Goal: Task Accomplishment & Management: Use online tool/utility

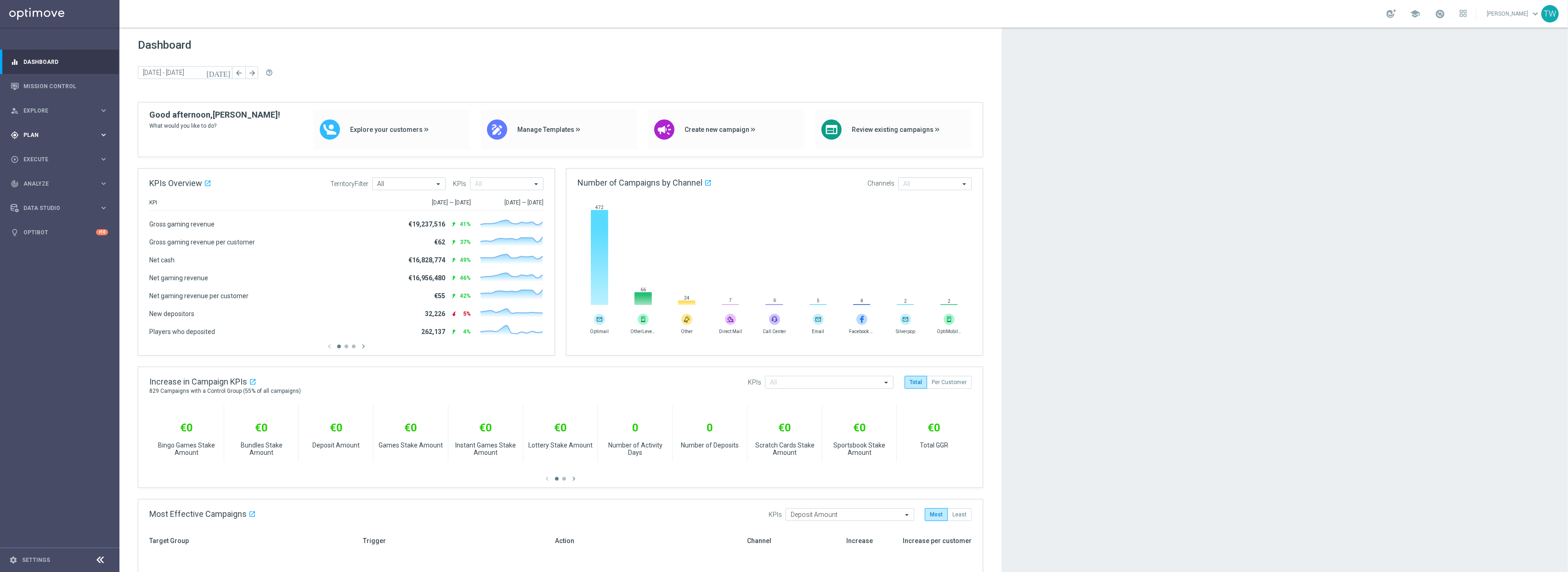
click at [102, 130] on icon "keyboard_arrow_right" at bounding box center [103, 134] width 8 height 8
click at [89, 181] on span "Templates" at bounding box center [57, 181] width 66 height 6
click at [54, 193] on link "Optimail" at bounding box center [62, 195] width 67 height 7
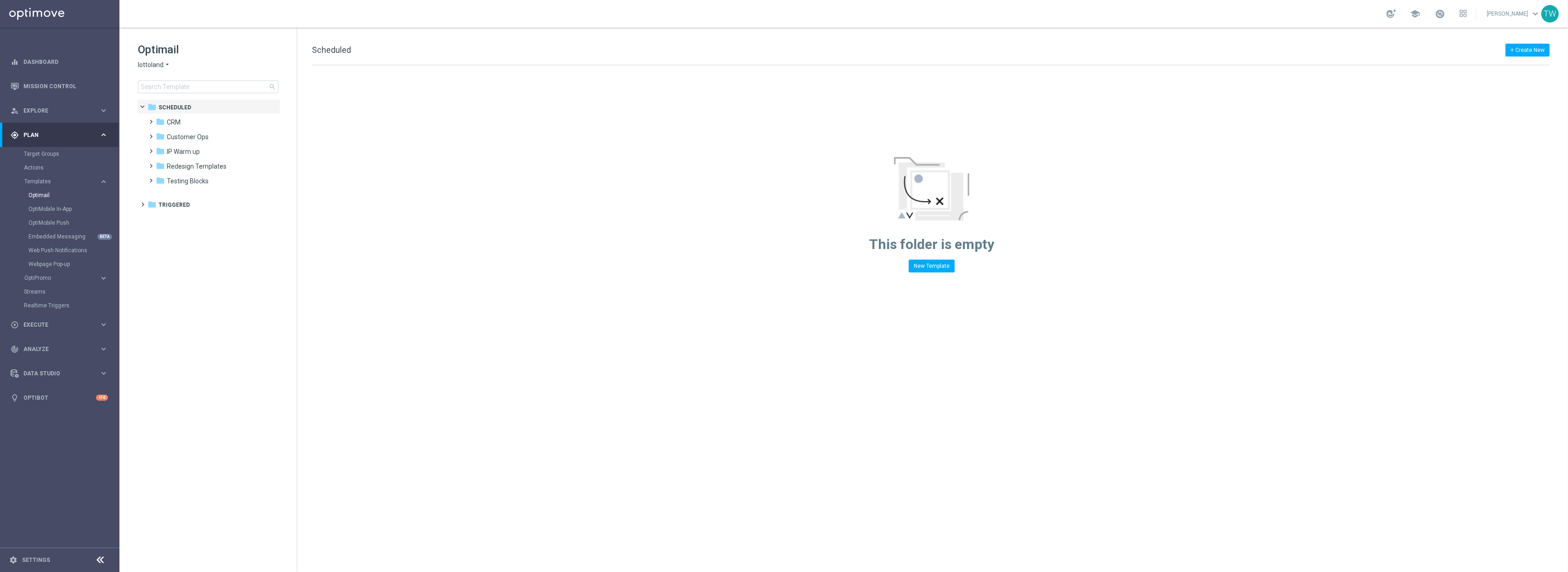
click at [159, 65] on span "lottoland" at bounding box center [151, 64] width 26 height 8
click at [170, 85] on div "KenoGO" at bounding box center [173, 86] width 69 height 11
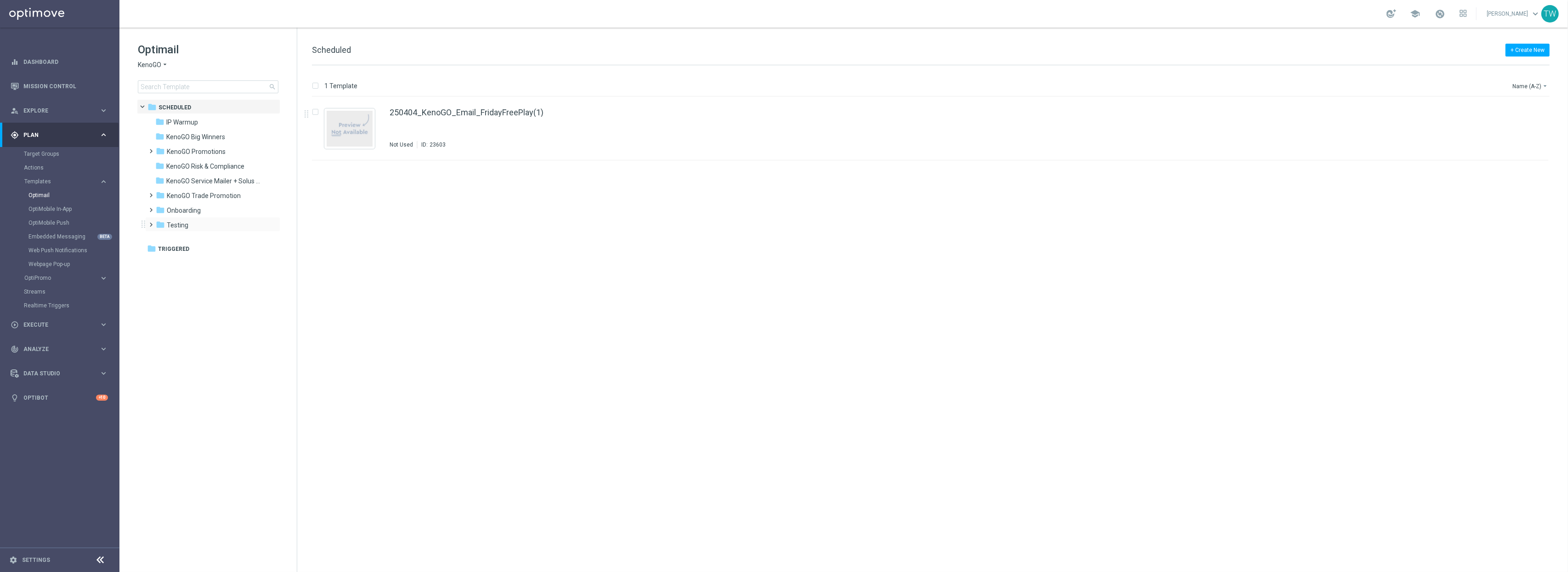
click at [206, 231] on div "folder Testing more_vert" at bounding box center [212, 224] width 135 height 15
click at [189, 228] on div "folder Testing" at bounding box center [208, 225] width 106 height 10
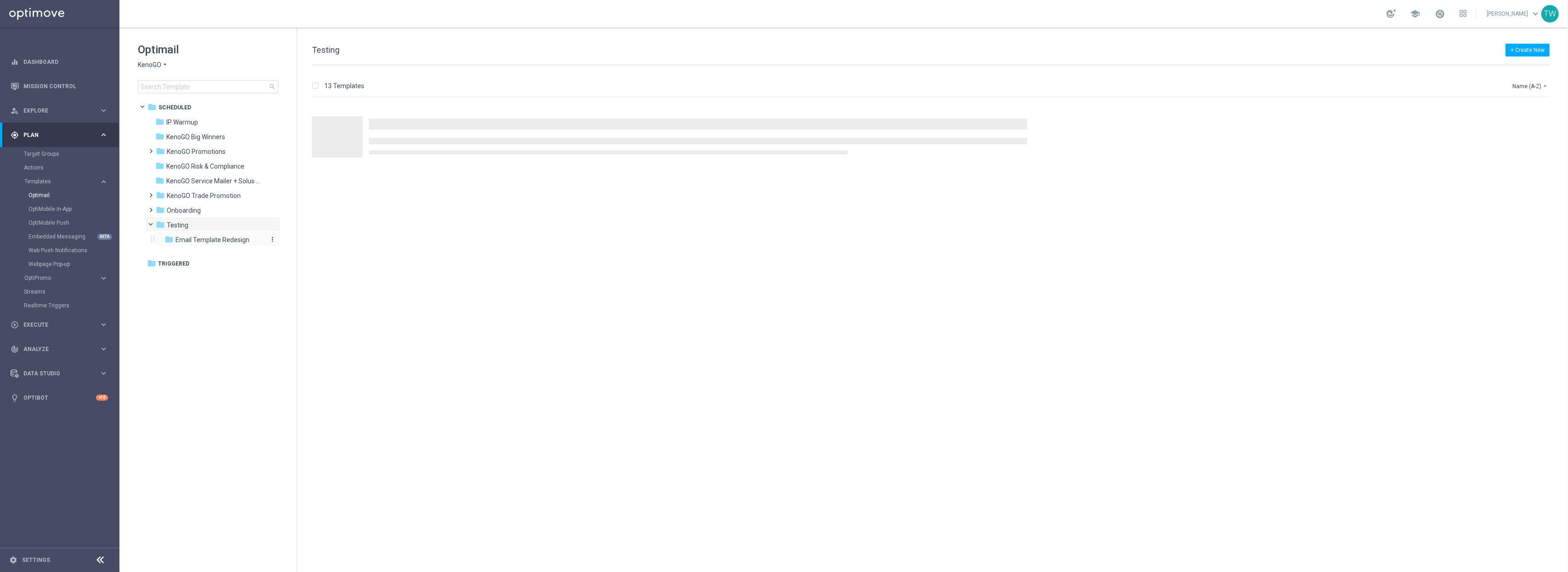
click at [193, 239] on span "Email Template Redesign" at bounding box center [213, 239] width 74 height 8
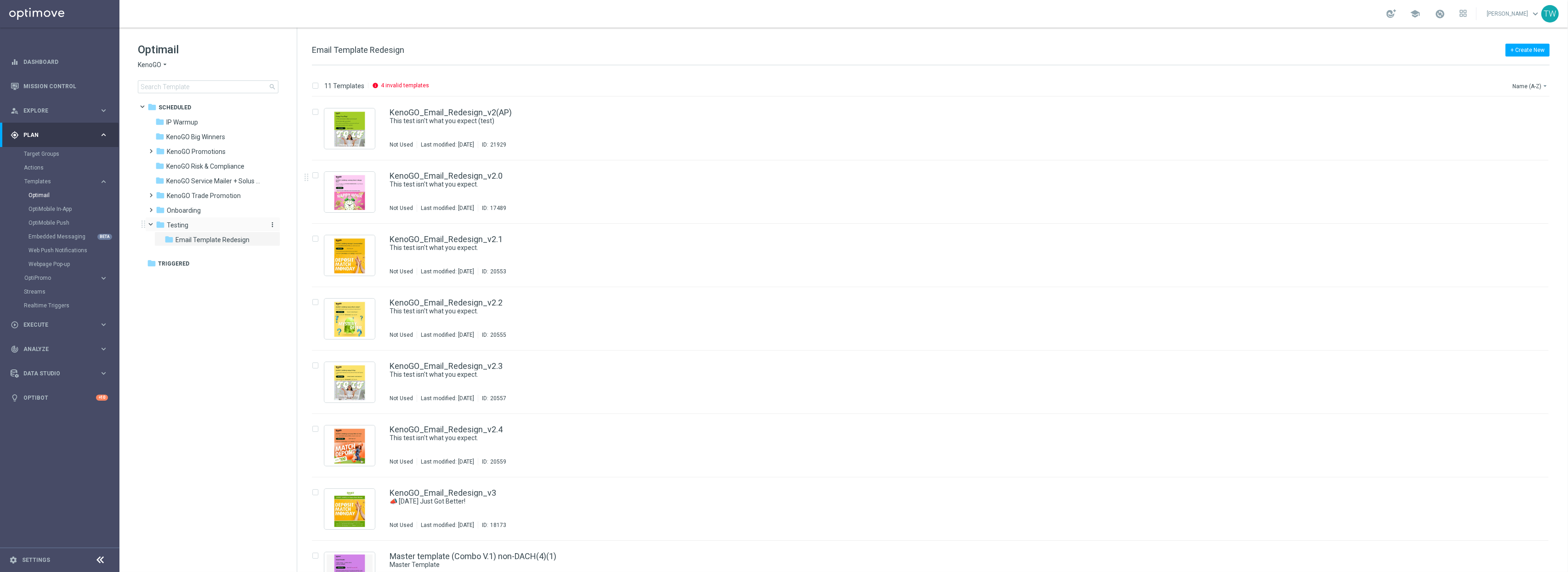
click at [194, 220] on div "folder Testing" at bounding box center [208, 225] width 106 height 10
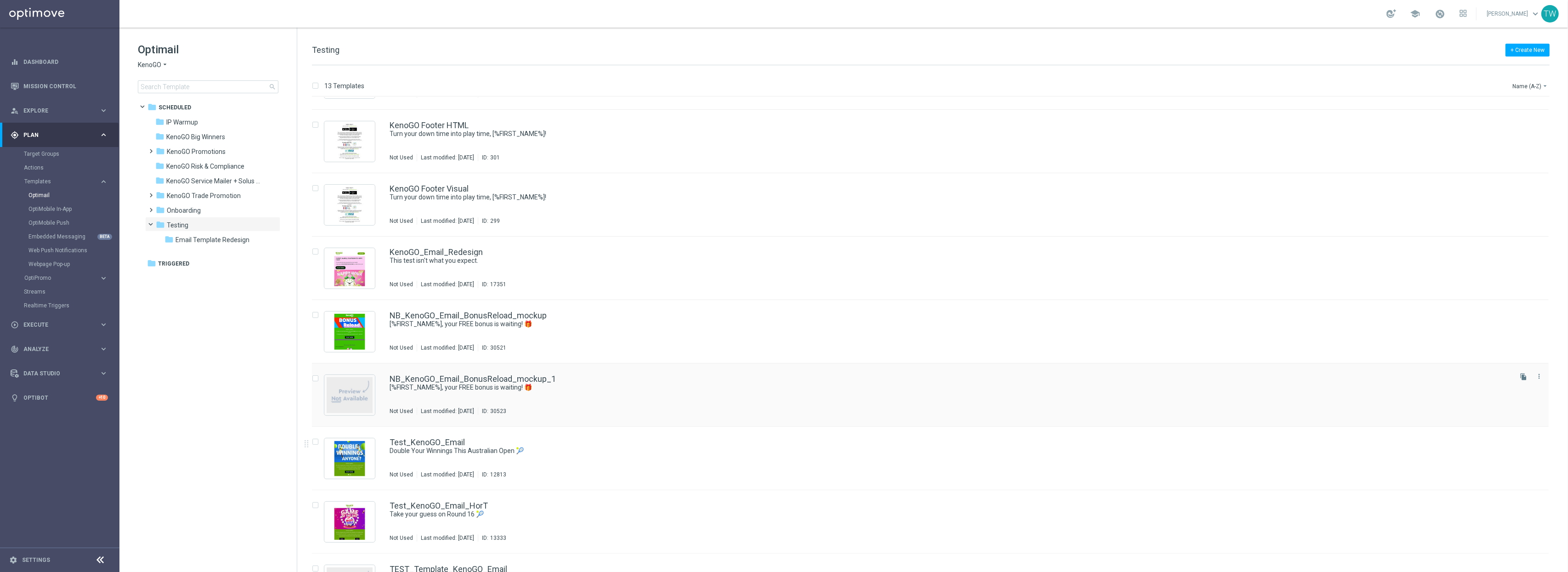
scroll to position [316, 0]
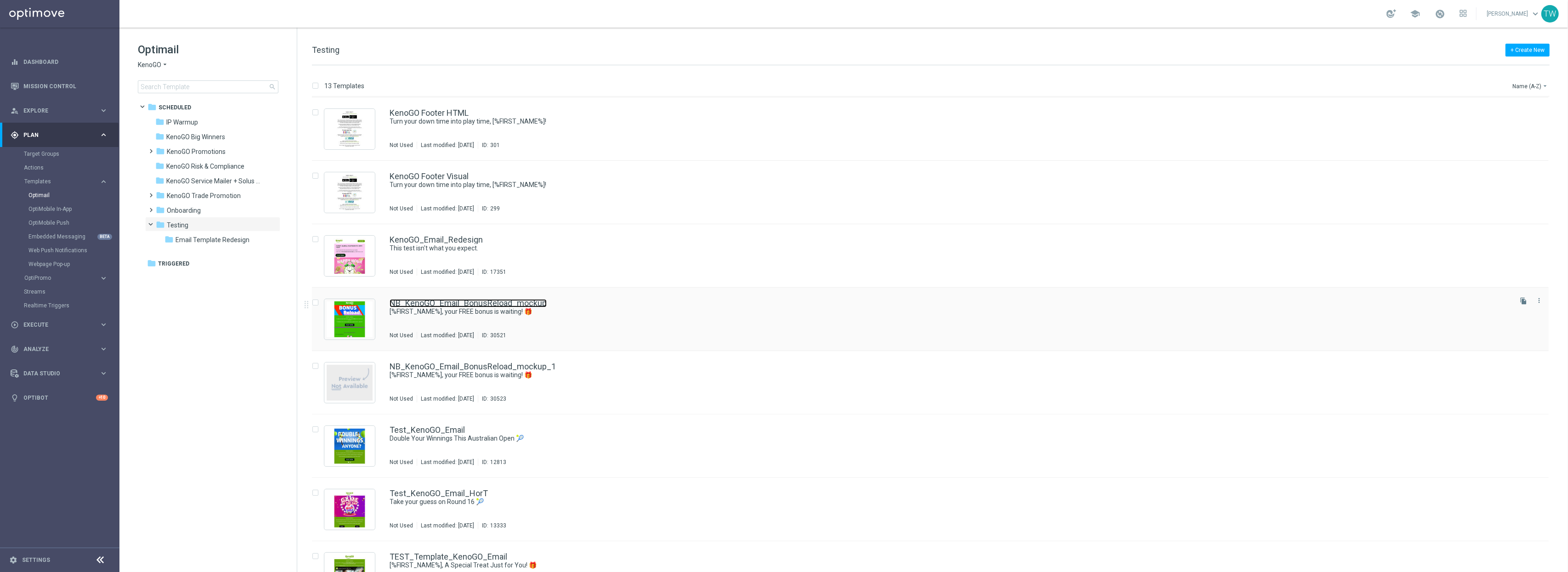
click at [489, 300] on link "NB_KenoGO_Email_BonusReload_mockup" at bounding box center [468, 303] width 157 height 8
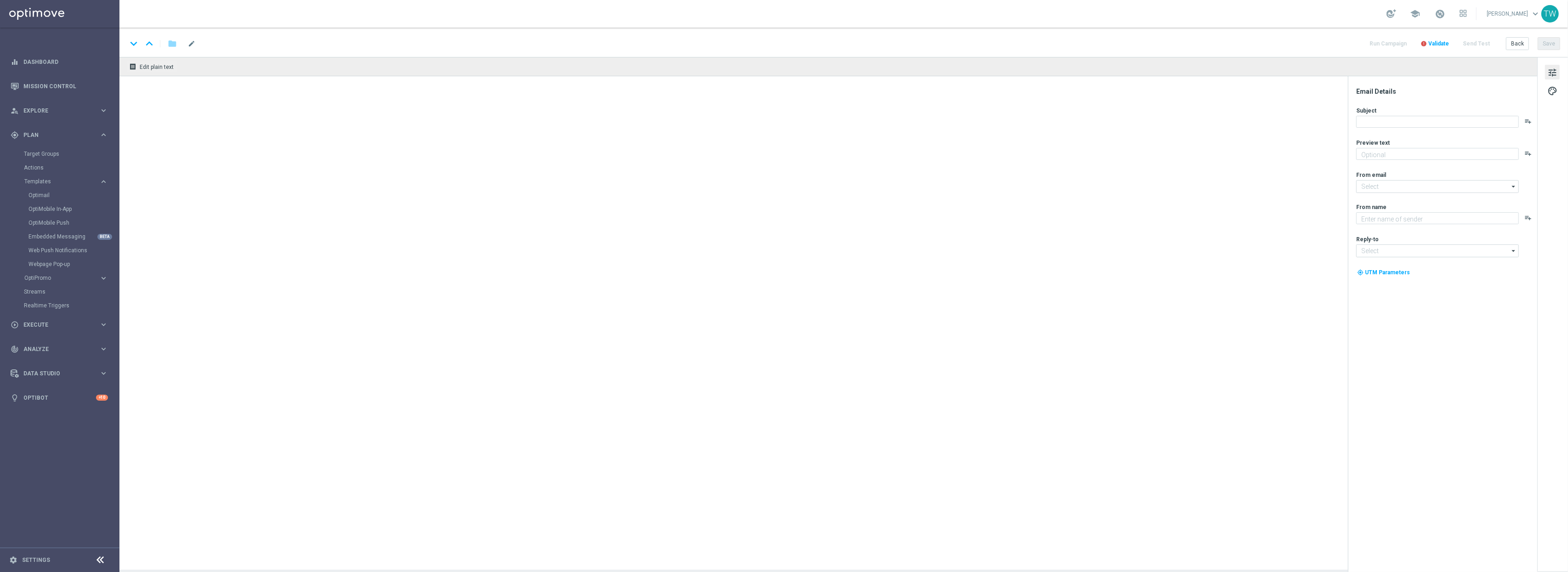
type textarea "Don't miss your chance!"
type textarea "KenoGO"
type input "[EMAIL_ADDRESS][DOMAIN_NAME]"
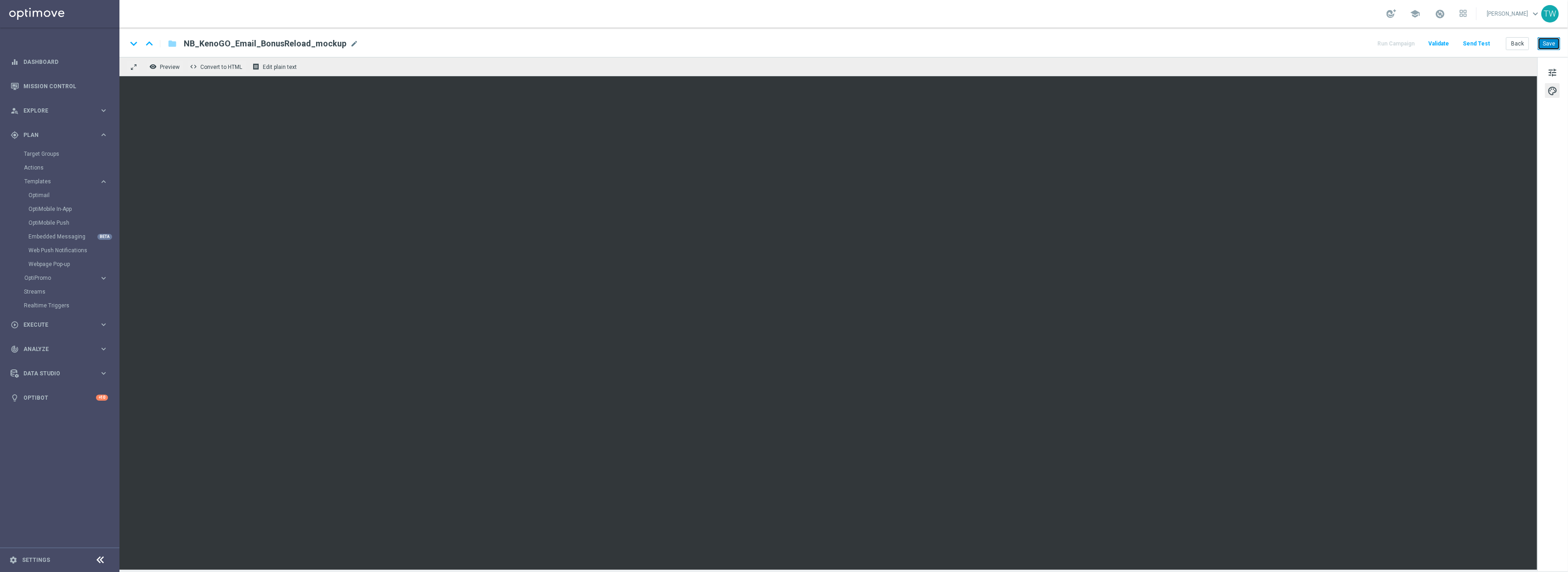
click at [1552, 44] on button "Save" at bounding box center [1548, 44] width 22 height 13
click at [1516, 38] on button "Back" at bounding box center [1517, 44] width 23 height 13
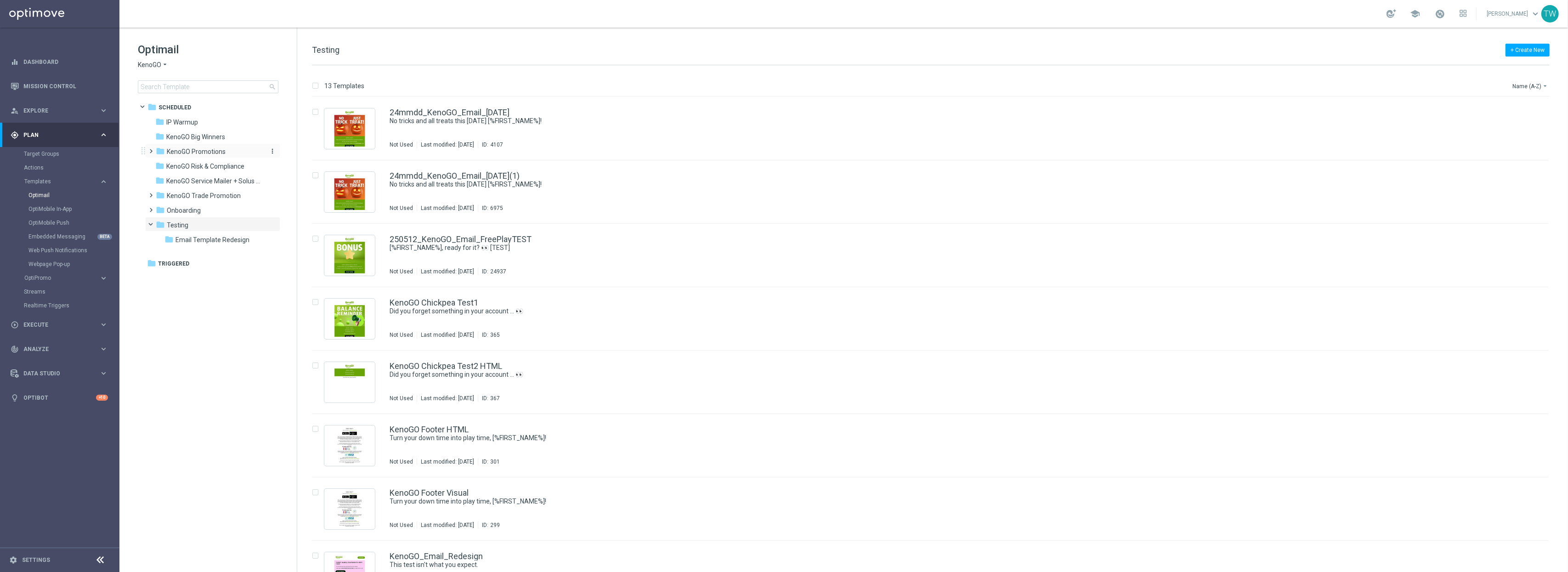
click at [226, 151] on div "folder KenoGO Promotions" at bounding box center [208, 152] width 106 height 10
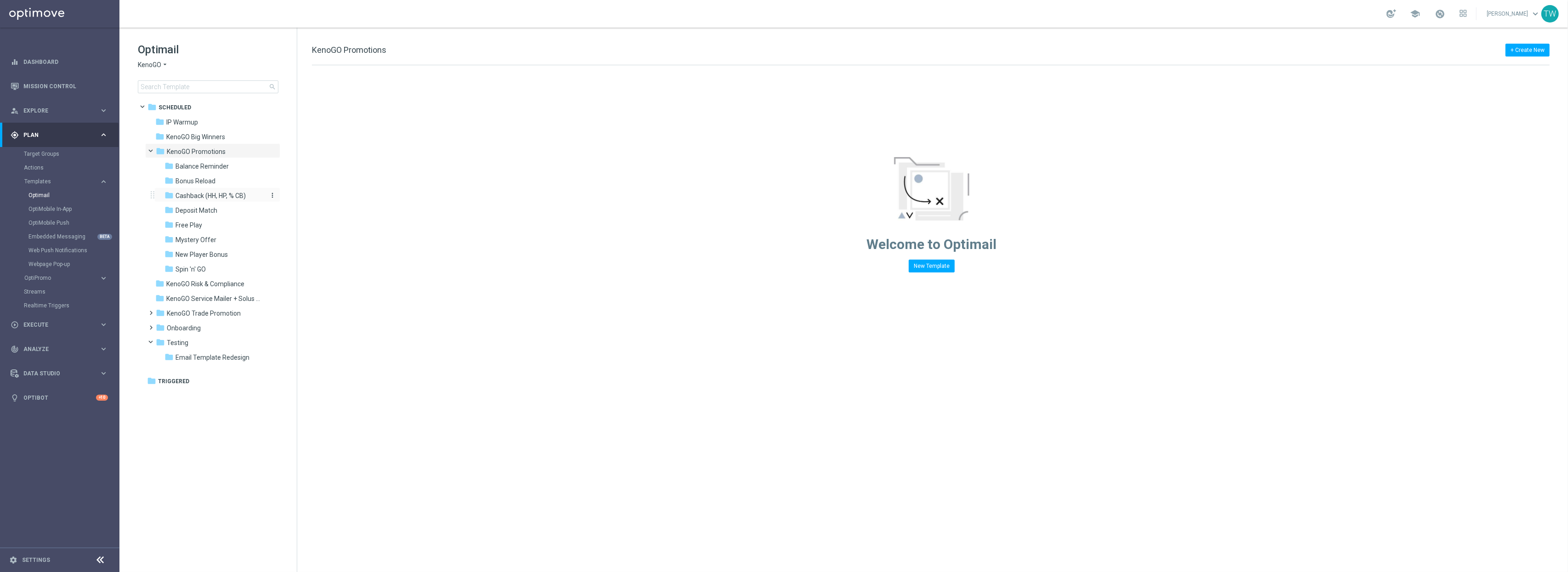
click at [231, 195] on span "Cashback (HH, HP, % CB)" at bounding box center [211, 195] width 71 height 8
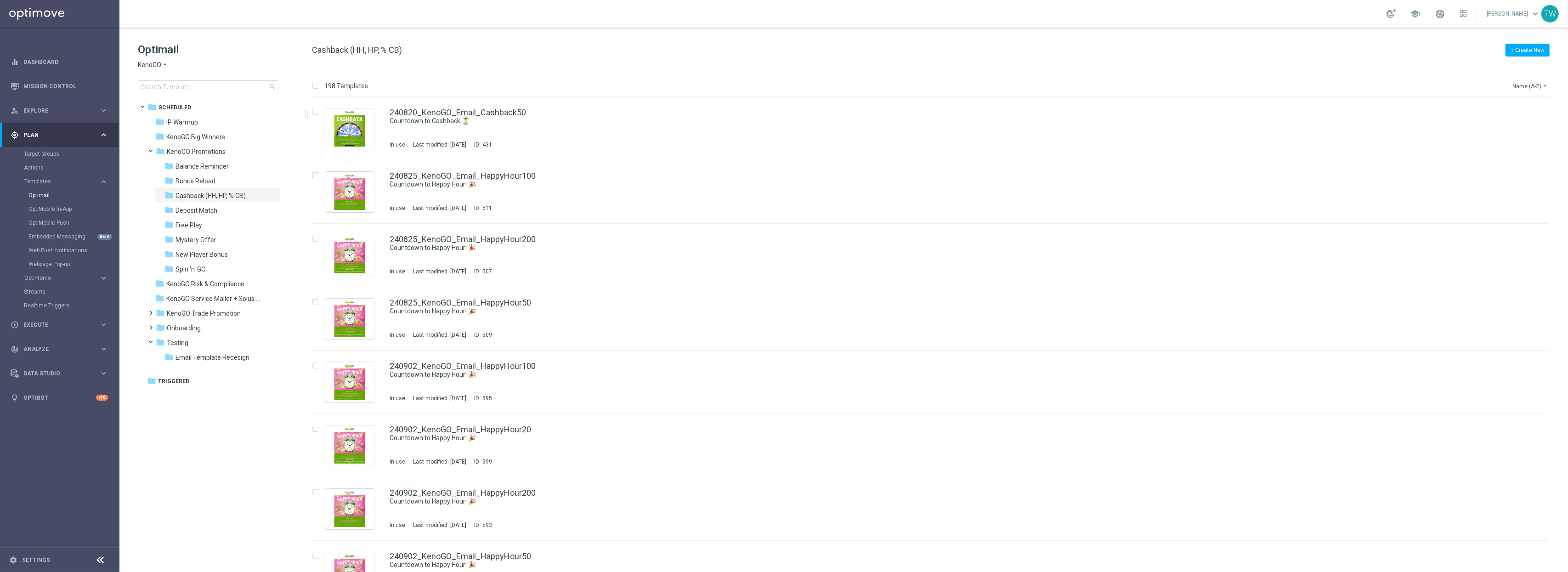
click at [1527, 82] on button "Name (A-Z) arrow_drop_down" at bounding box center [1530, 86] width 38 height 11
click at [1527, 126] on span "Date Modified (Newest)" at bounding box center [1514, 126] width 61 height 7
